Goal: Task Accomplishment & Management: Complete application form

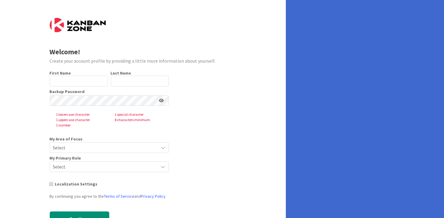
type input "Đạt"
type input "[PERSON_NAME]"
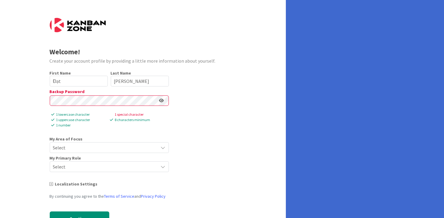
click at [113, 149] on span "Select" at bounding box center [104, 147] width 102 height 8
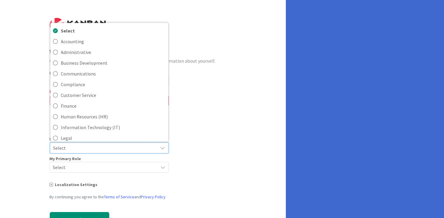
click at [217, 139] on form "Welcome! Create your account profile by providing a little more information abo…" at bounding box center [143, 126] width 187 height 217
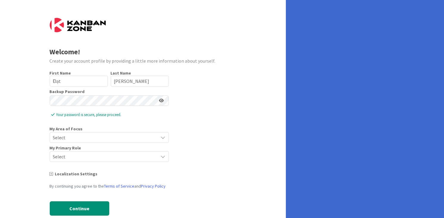
click at [113, 160] on span "Select" at bounding box center [104, 156] width 102 height 8
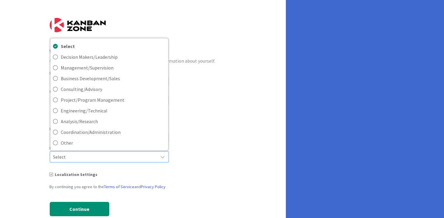
click at [113, 160] on span "Select" at bounding box center [104, 156] width 102 height 8
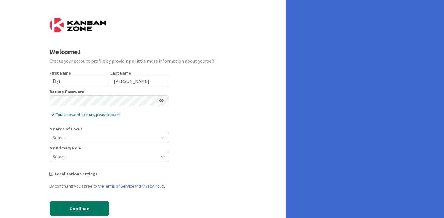
click at [92, 211] on button "Continue" at bounding box center [80, 208] width 60 height 14
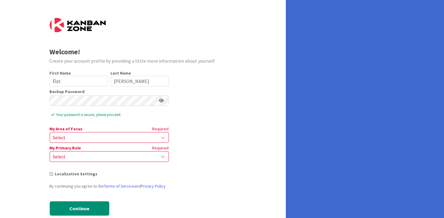
click at [126, 137] on span "Select" at bounding box center [104, 137] width 102 height 8
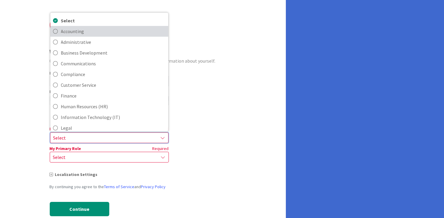
click at [113, 29] on span "Accounting" at bounding box center [113, 31] width 104 height 9
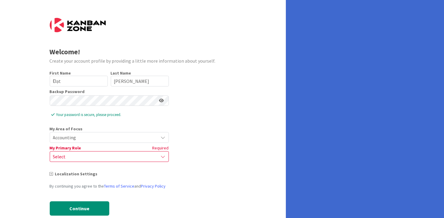
click at [101, 139] on span "Accounting" at bounding box center [104, 137] width 102 height 8
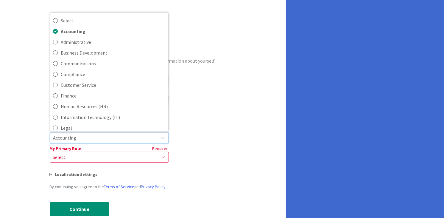
click at [101, 139] on span "Accounting" at bounding box center [104, 137] width 102 height 8
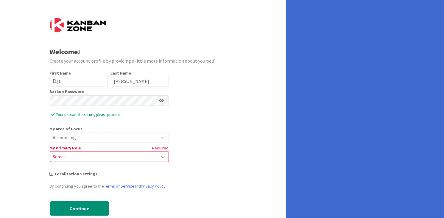
click at [87, 157] on span "Select" at bounding box center [104, 156] width 102 height 8
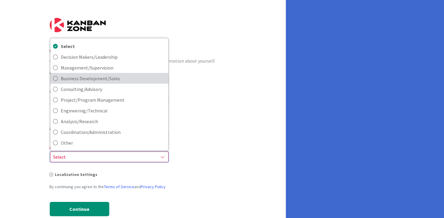
click at [135, 79] on span "Business Development/Sales" at bounding box center [113, 78] width 104 height 9
